Goal: Task Accomplishment & Management: Use online tool/utility

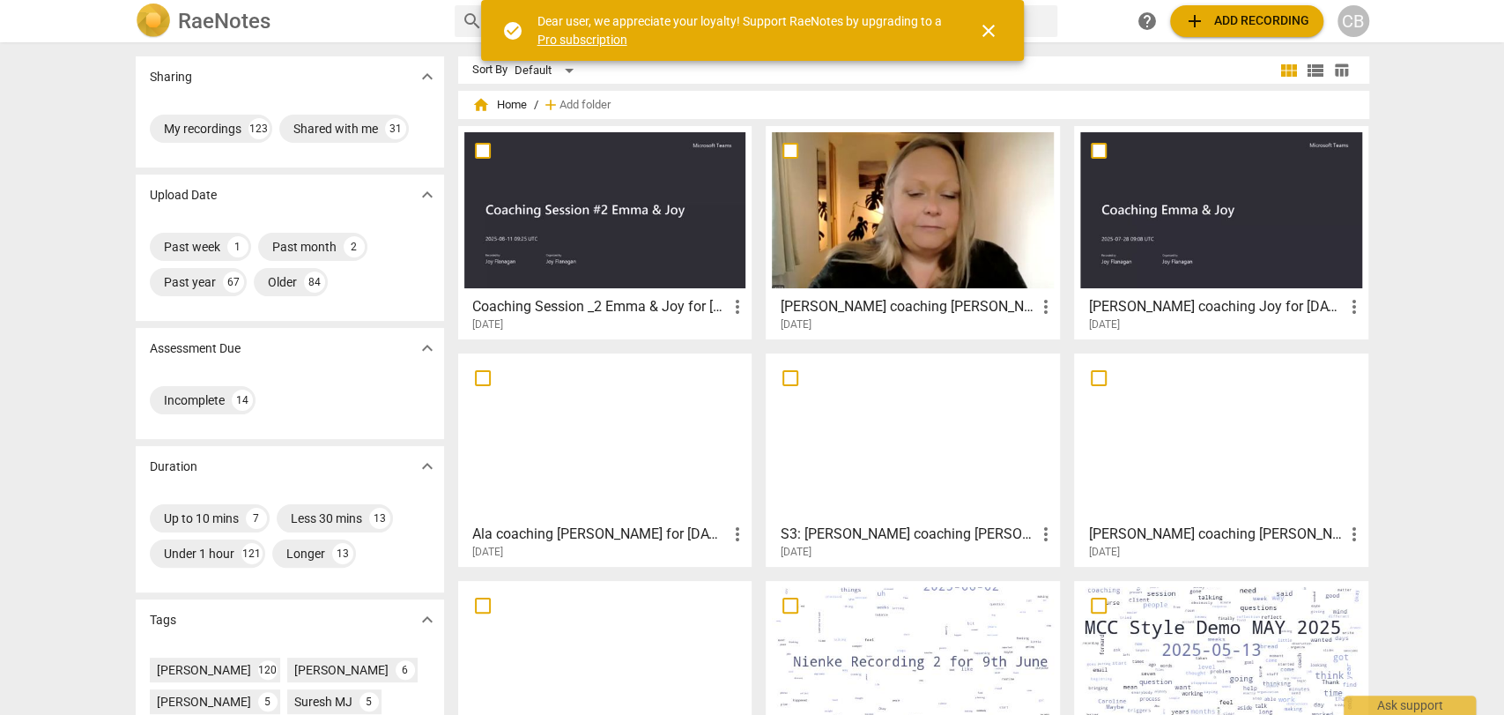
click at [1217, 24] on span "add Add recording" at bounding box center [1246, 21] width 125 height 21
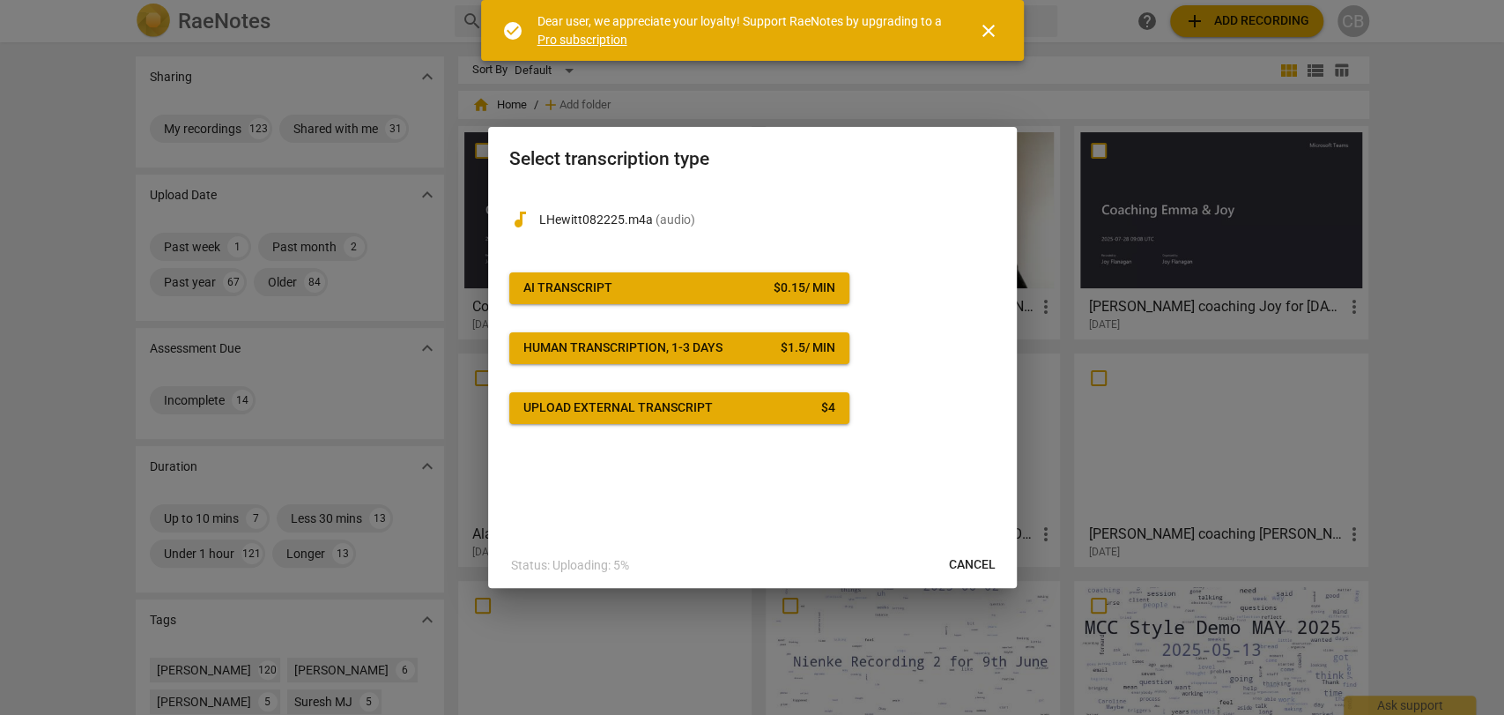
click at [707, 300] on button "AI Transcript $ 0.15 / min" at bounding box center [679, 288] width 340 height 32
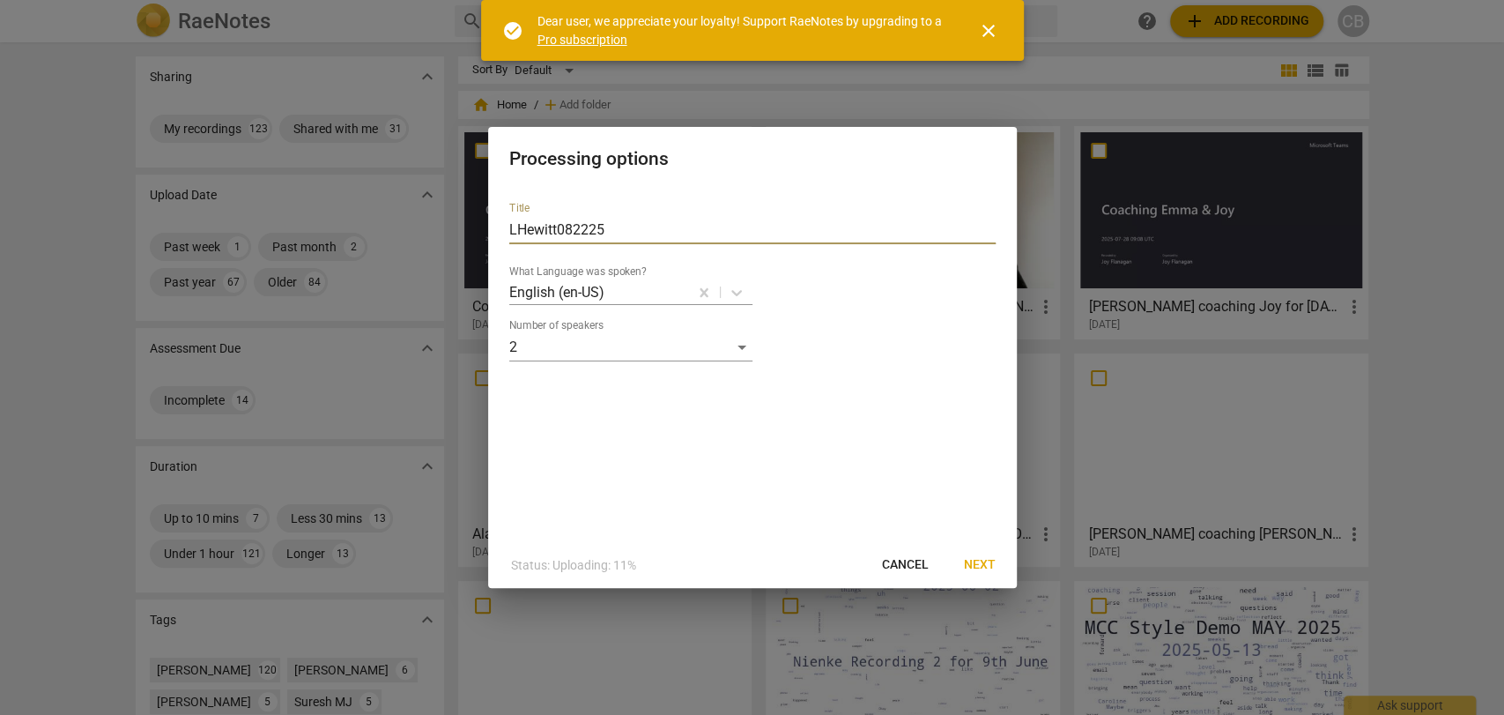
drag, startPoint x: 639, startPoint y: 227, endPoint x: 445, endPoint y: 239, distance: 194.2
click at [445, 239] on div "Processing options Title LHewitt082225 What Language was spoken? English (en-US…" at bounding box center [752, 357] width 1504 height 715
type input "[PERSON_NAME] and Client for [DATE]"
click at [978, 566] on span "Next" at bounding box center [980, 565] width 32 height 18
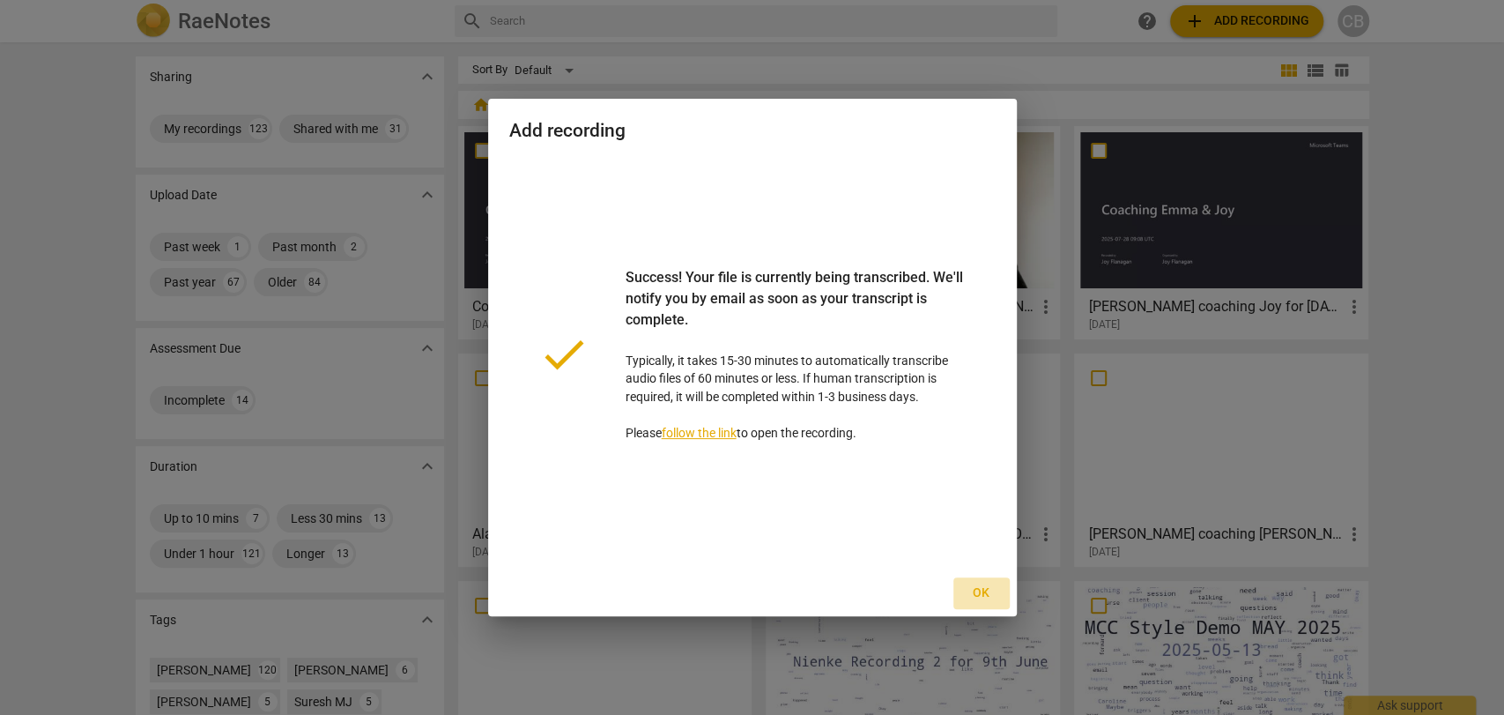
click at [989, 584] on span "Ok" at bounding box center [981, 593] width 28 height 18
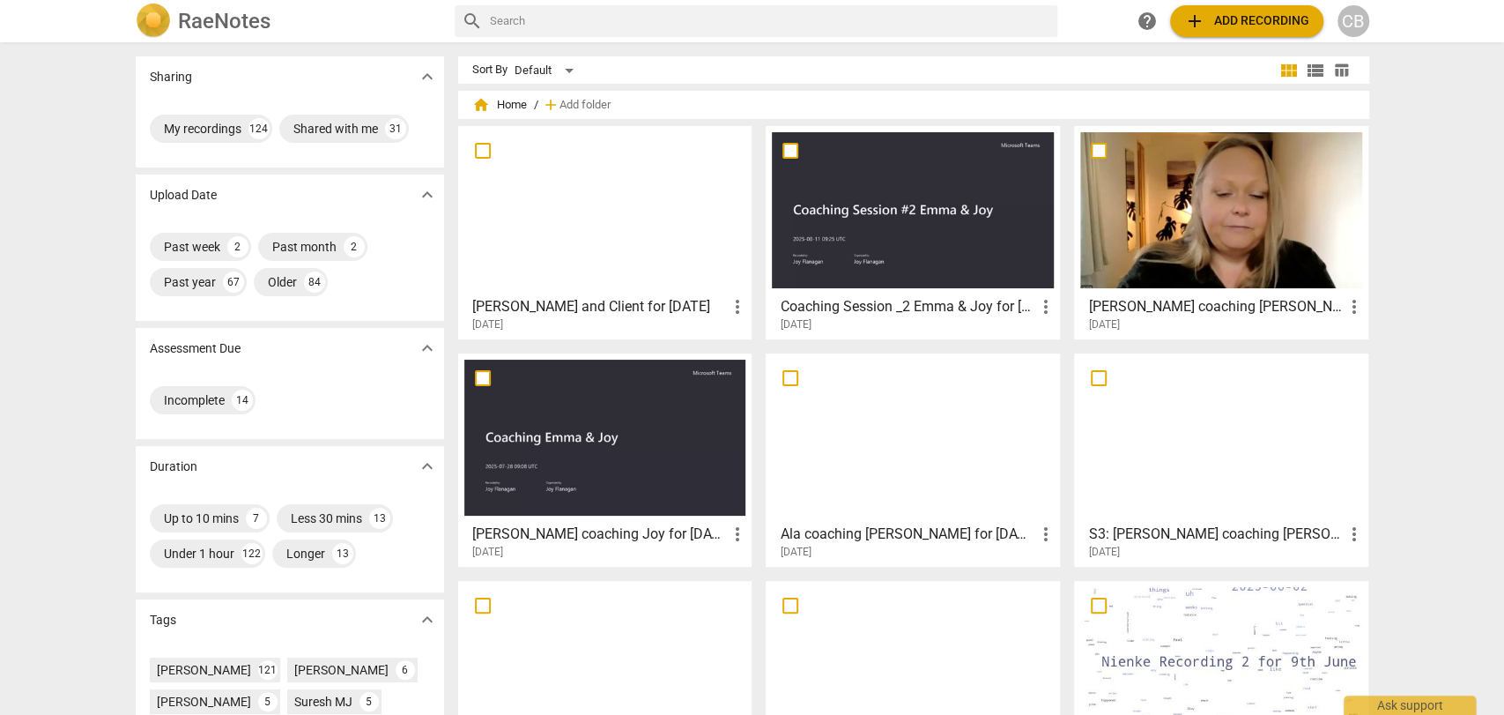
click at [592, 260] on div at bounding box center [605, 210] width 282 height 156
click at [592, 0] on html "[PERSON_NAME] search help add Add recording CB Sharing expand_more My recording…" at bounding box center [752, 0] width 1504 height 0
